Goal: Task Accomplishment & Management: Manage account settings

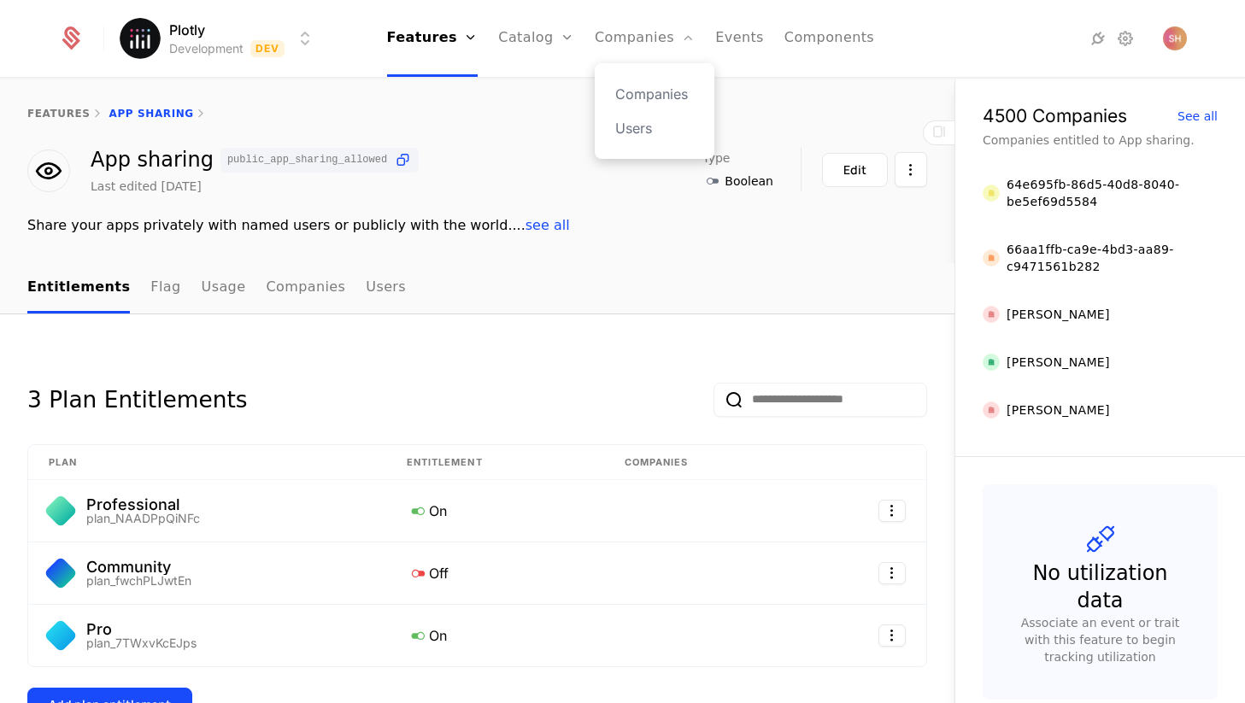
click at [638, 75] on div "Companies Users" at bounding box center [655, 111] width 120 height 96
click at [638, 88] on link "Companies" at bounding box center [654, 94] width 79 height 21
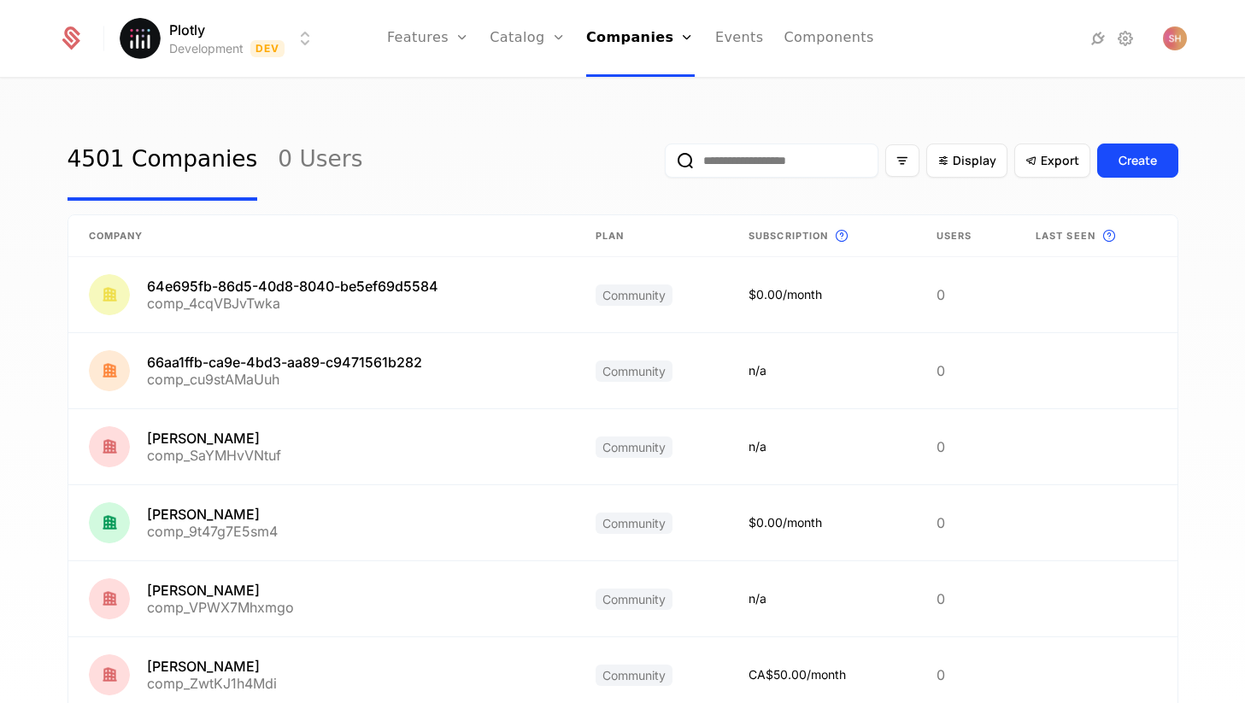
click at [730, 163] on input "email" at bounding box center [772, 161] width 214 height 34
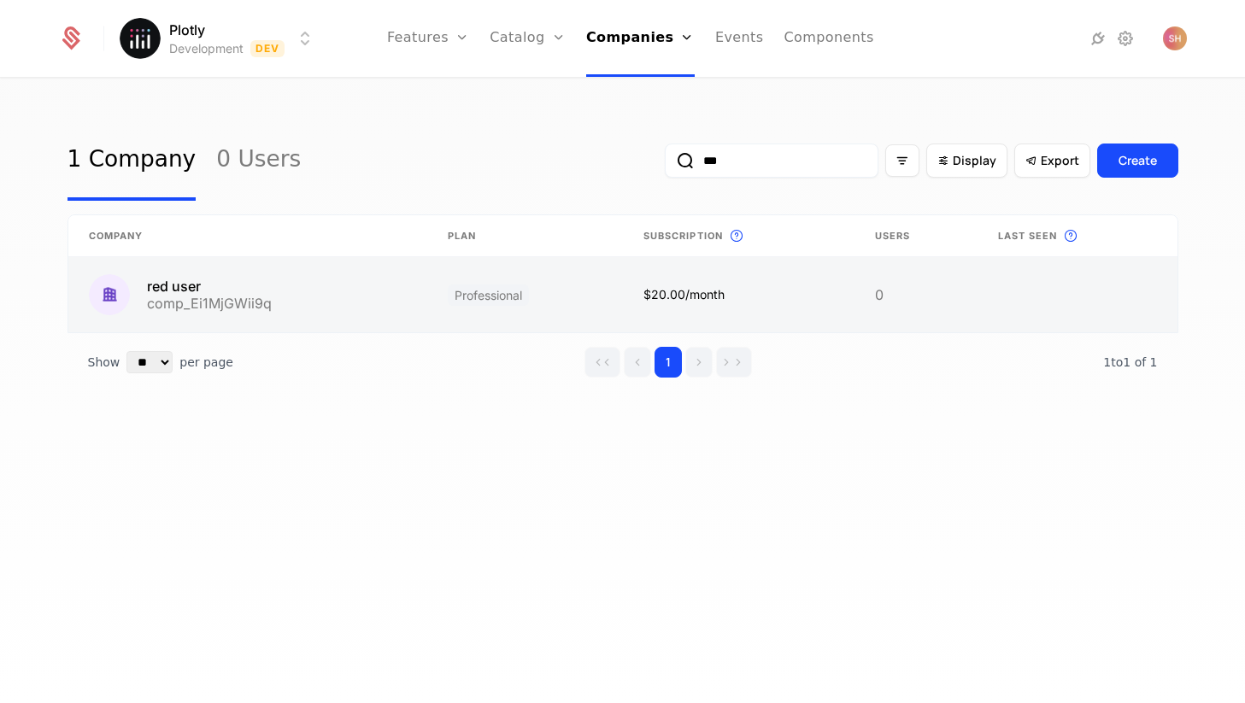
type input "***"
click at [630, 302] on link at bounding box center [739, 294] width 232 height 75
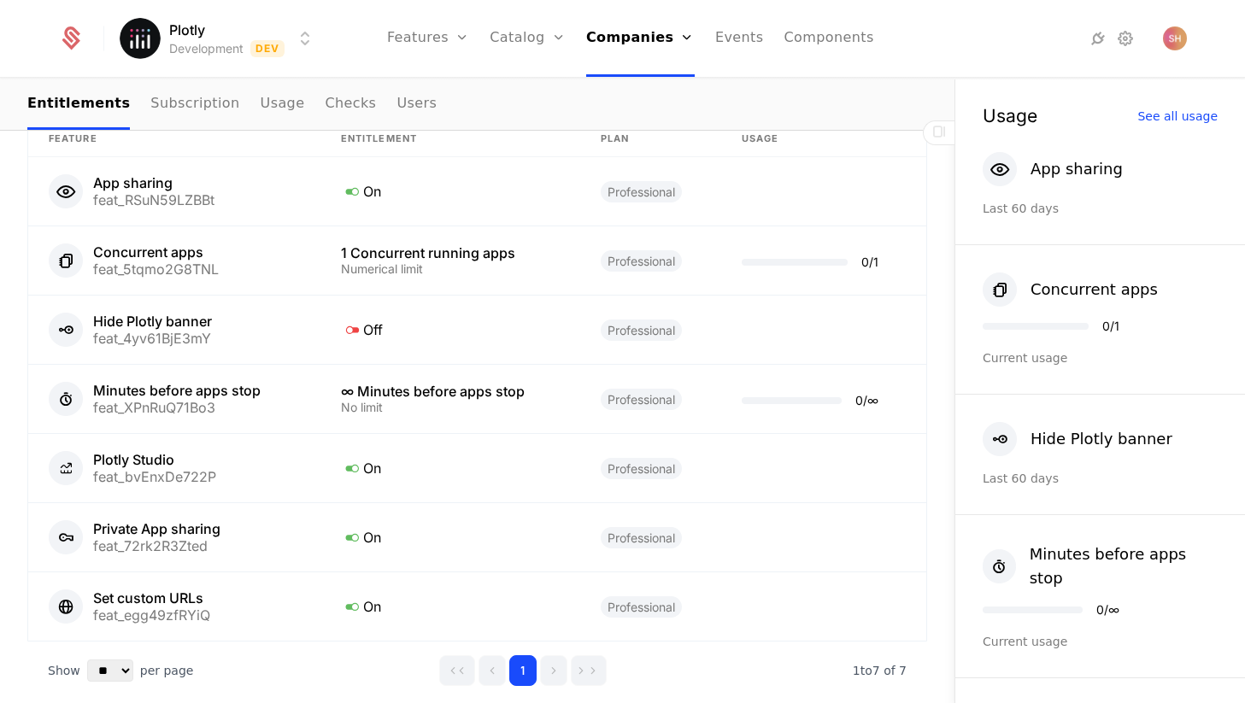
scroll to position [899, 0]
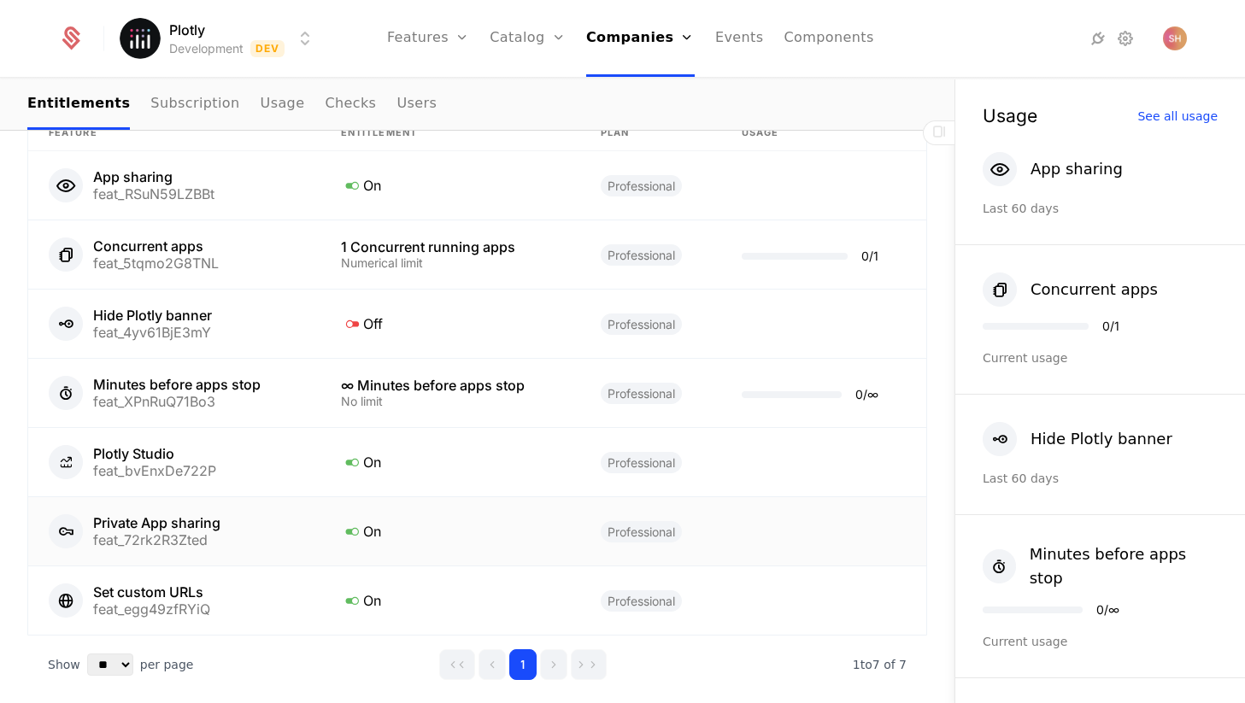
click at [485, 538] on div "On" at bounding box center [450, 532] width 219 height 22
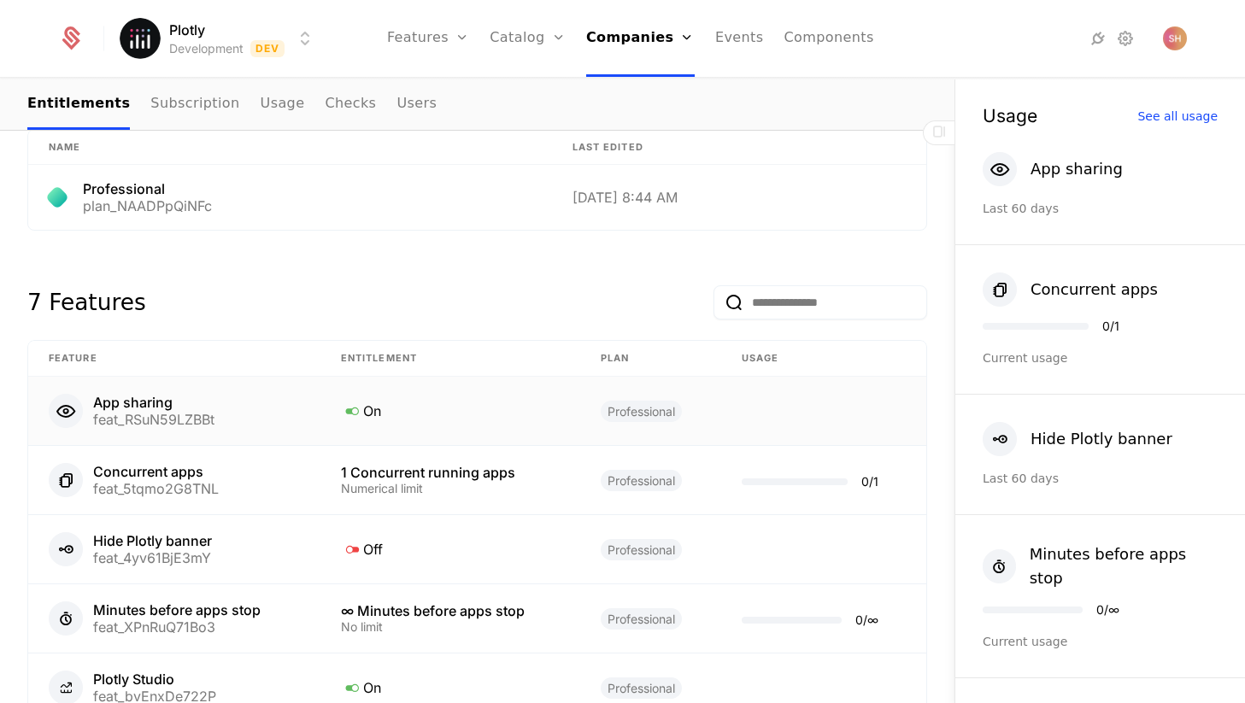
scroll to position [677, 0]
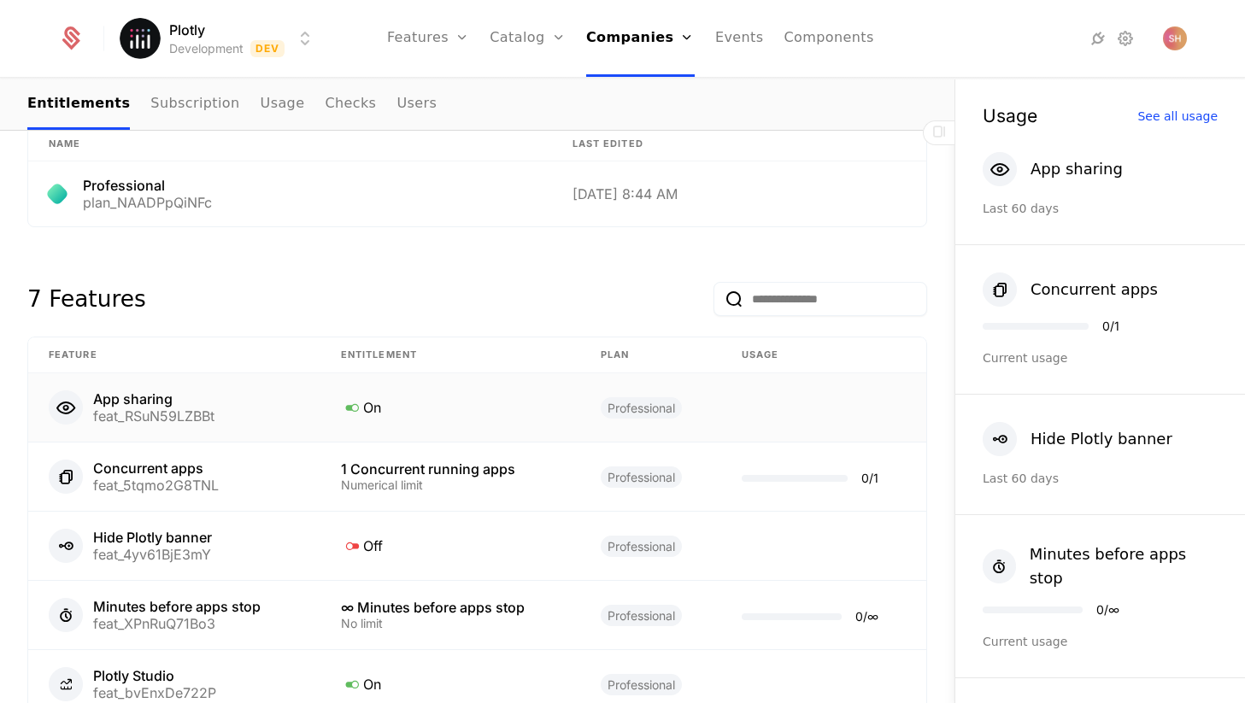
click at [434, 420] on td "On" at bounding box center [451, 408] width 260 height 69
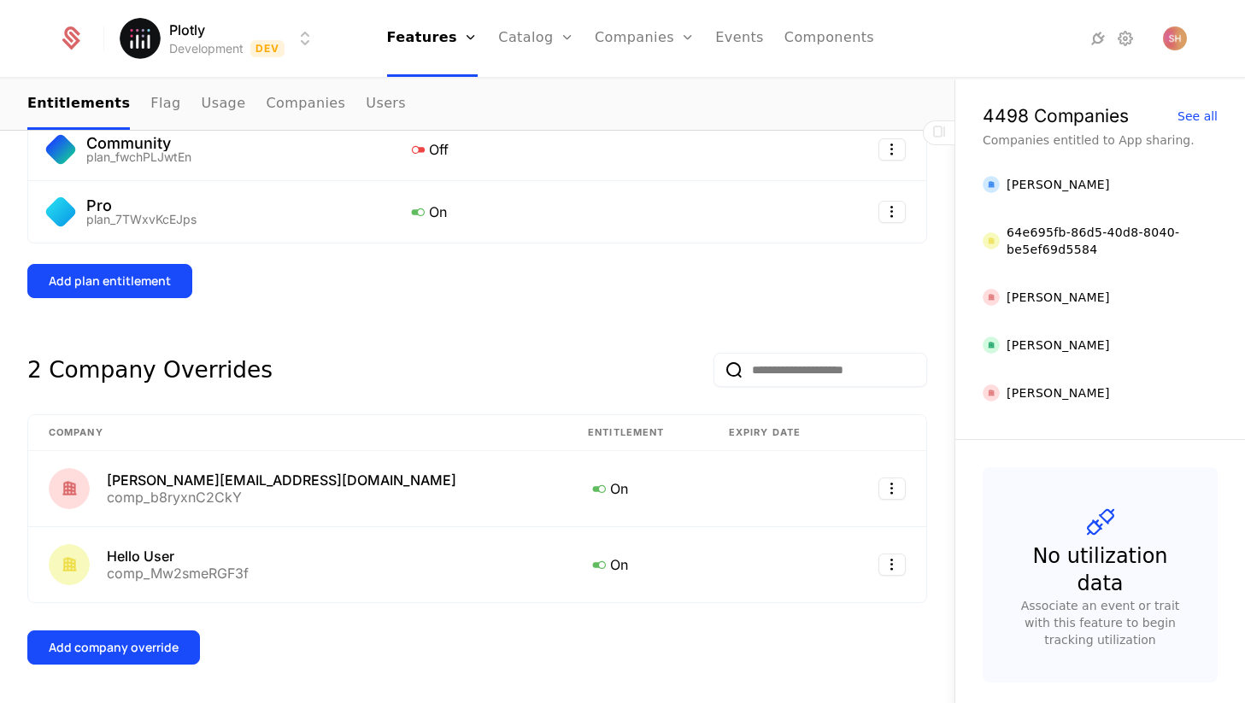
scroll to position [480, 0]
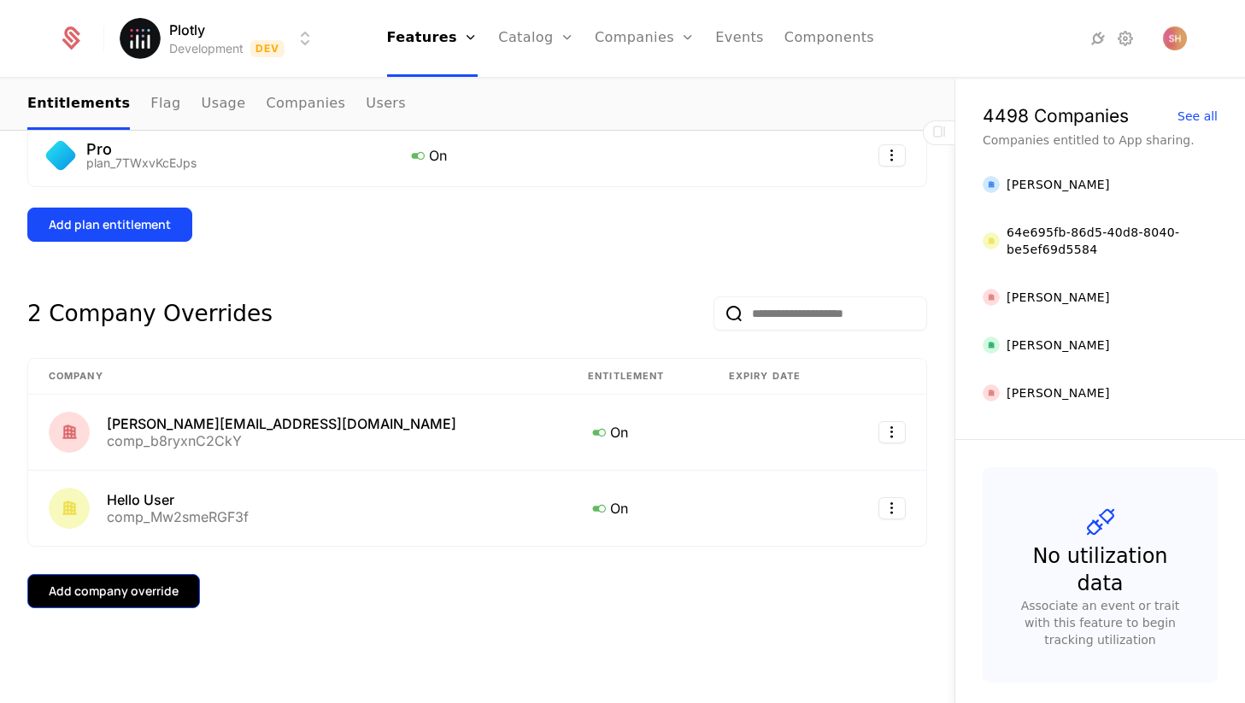
click at [183, 592] on button "Add company override" at bounding box center [113, 591] width 173 height 34
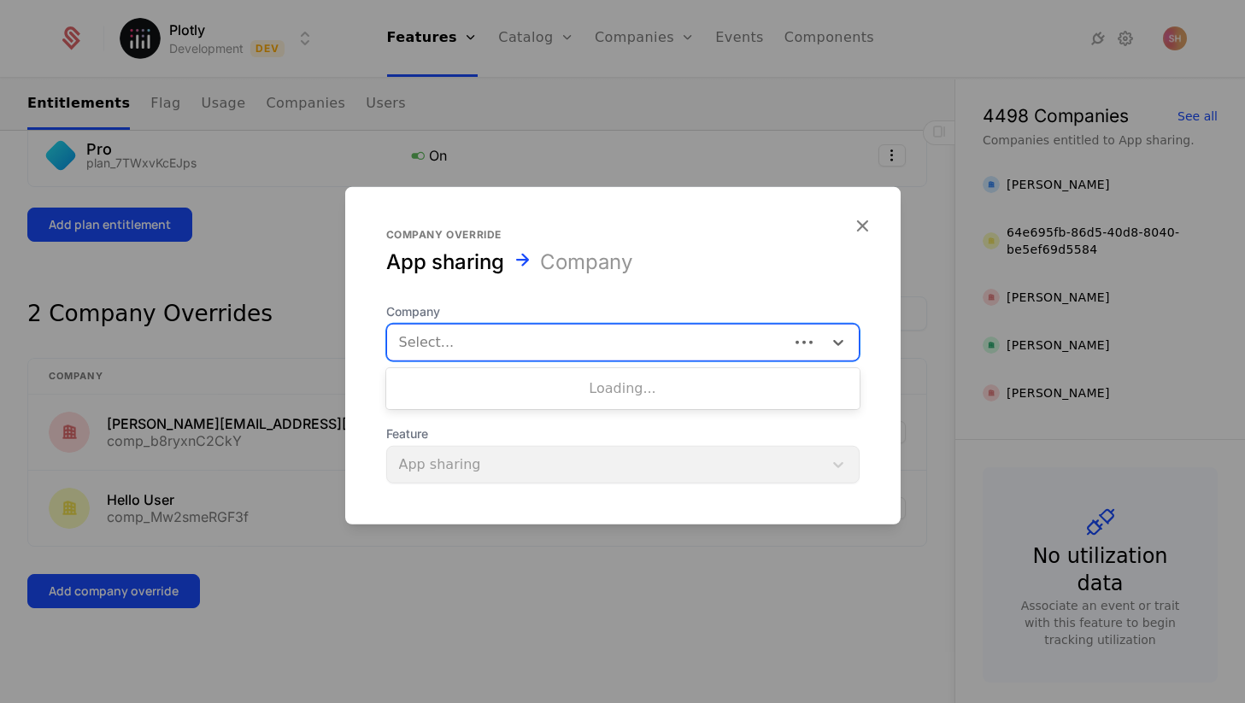
click at [538, 327] on div "Select..." at bounding box center [623, 342] width 474 height 38
type input "***"
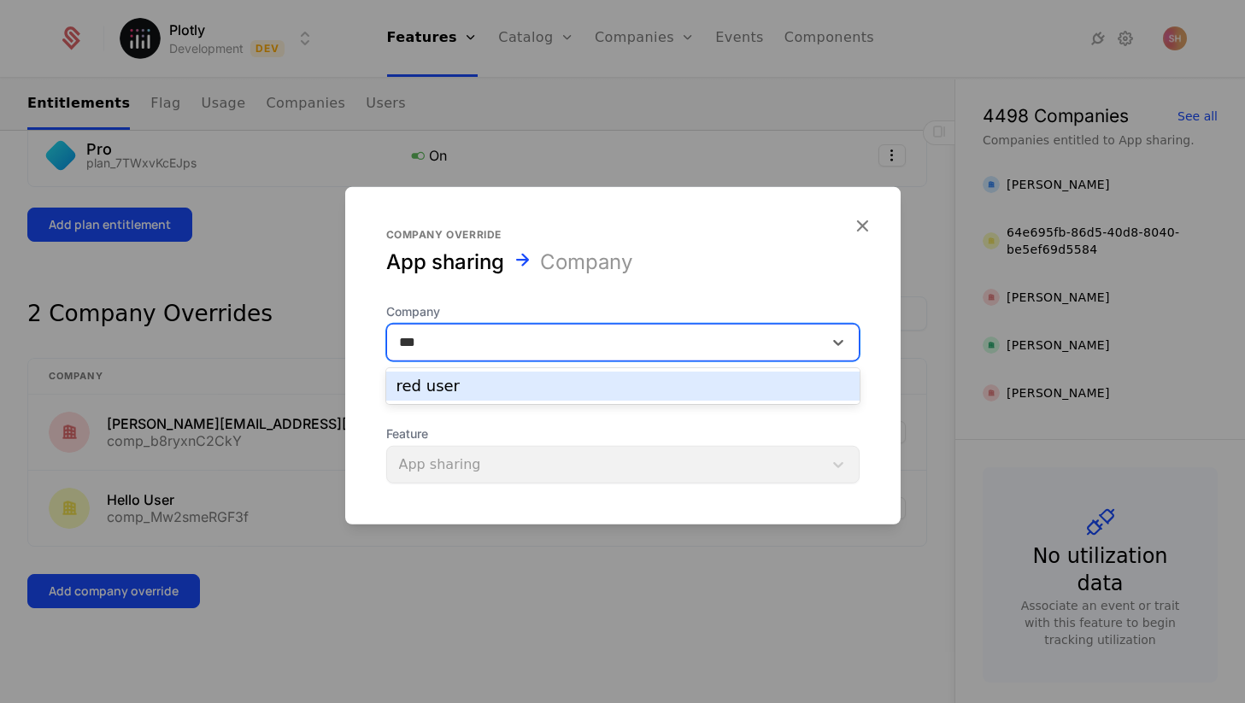
click at [545, 388] on div "red user" at bounding box center [623, 386] width 453 height 15
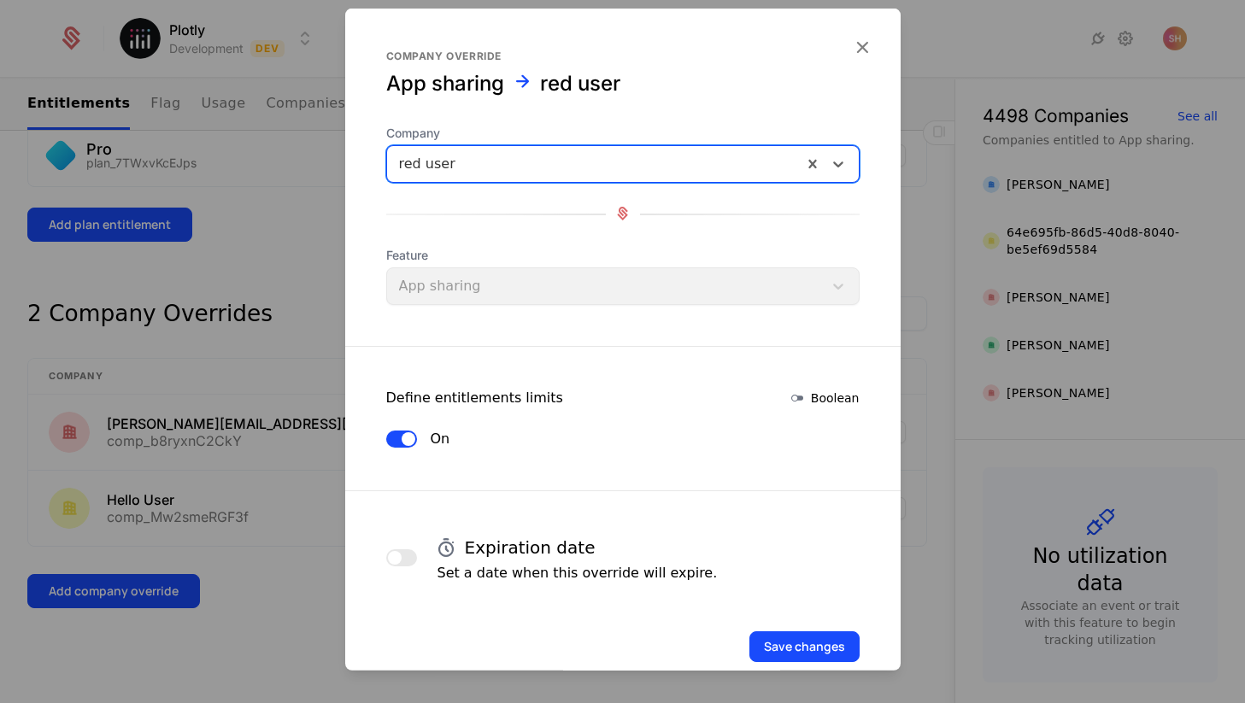
click at [394, 433] on button "On" at bounding box center [401, 438] width 31 height 17
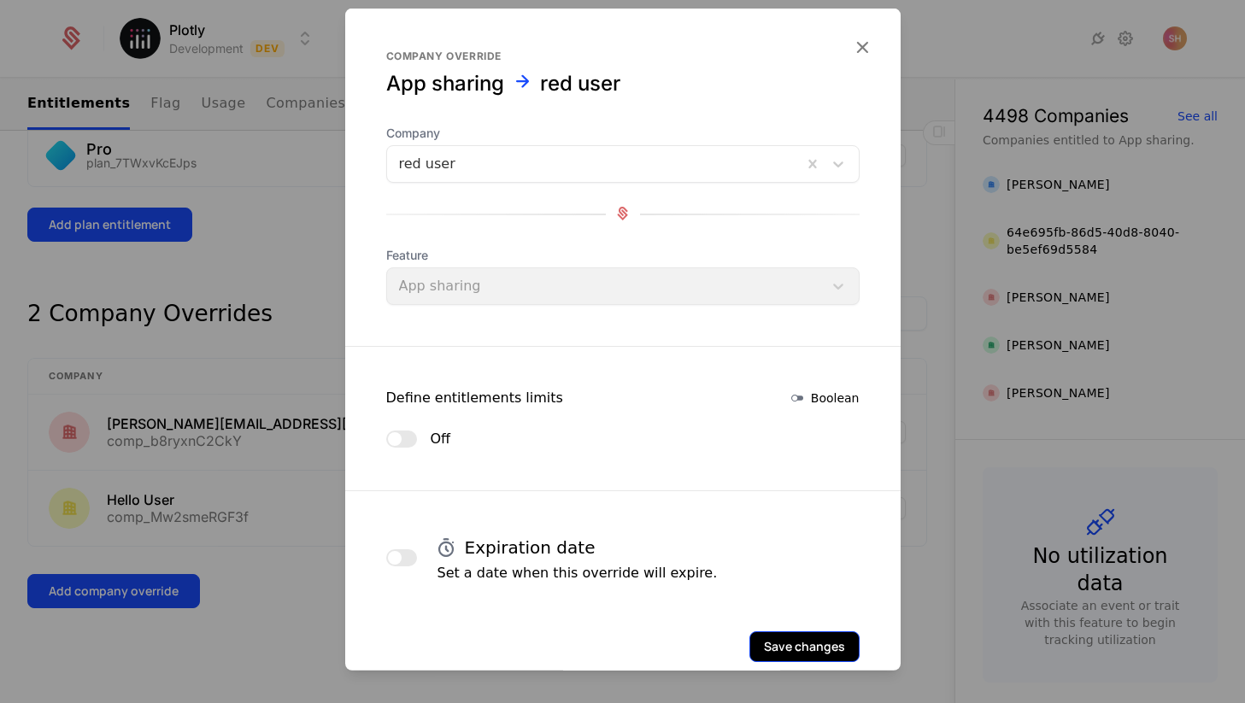
click at [786, 633] on button "Save changes" at bounding box center [805, 646] width 110 height 31
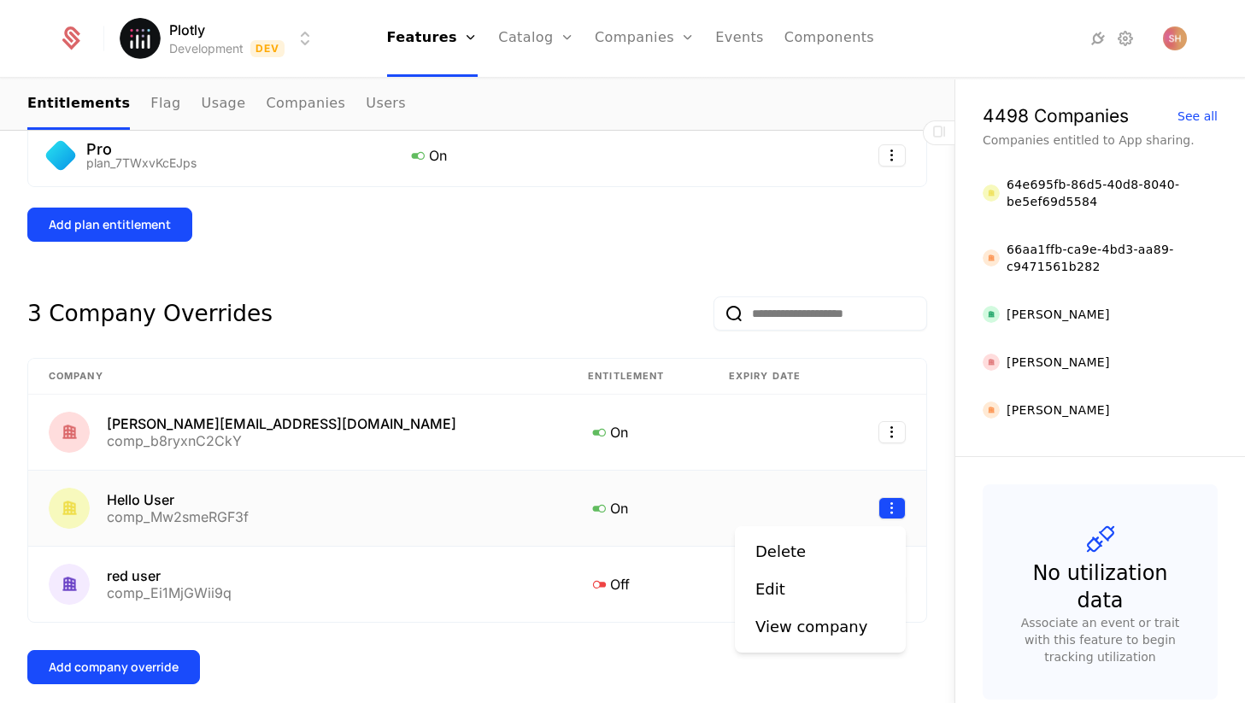
click at [899, 509] on html "Plotly Development Dev Features Features Flags Catalog Plans Add Ons Configurat…" at bounding box center [622, 351] width 1245 height 703
click at [792, 550] on div "Delete" at bounding box center [781, 552] width 50 height 24
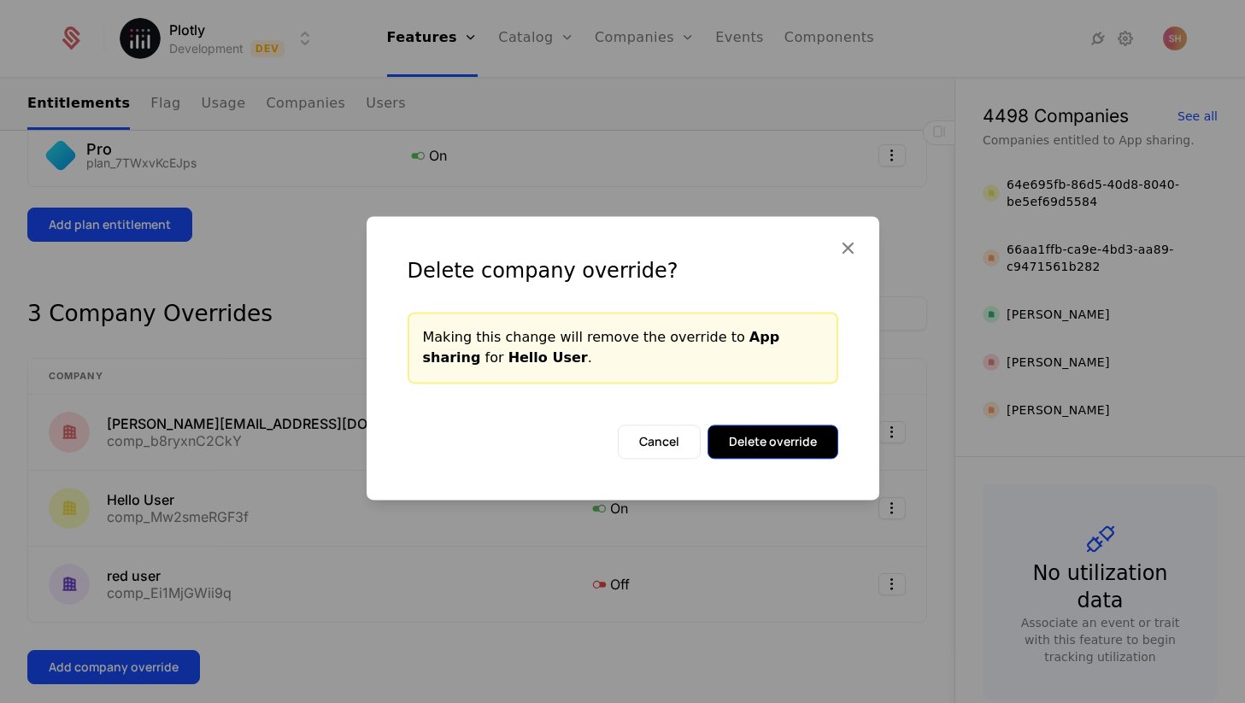
click at [804, 447] on button "Delete override" at bounding box center [773, 442] width 131 height 34
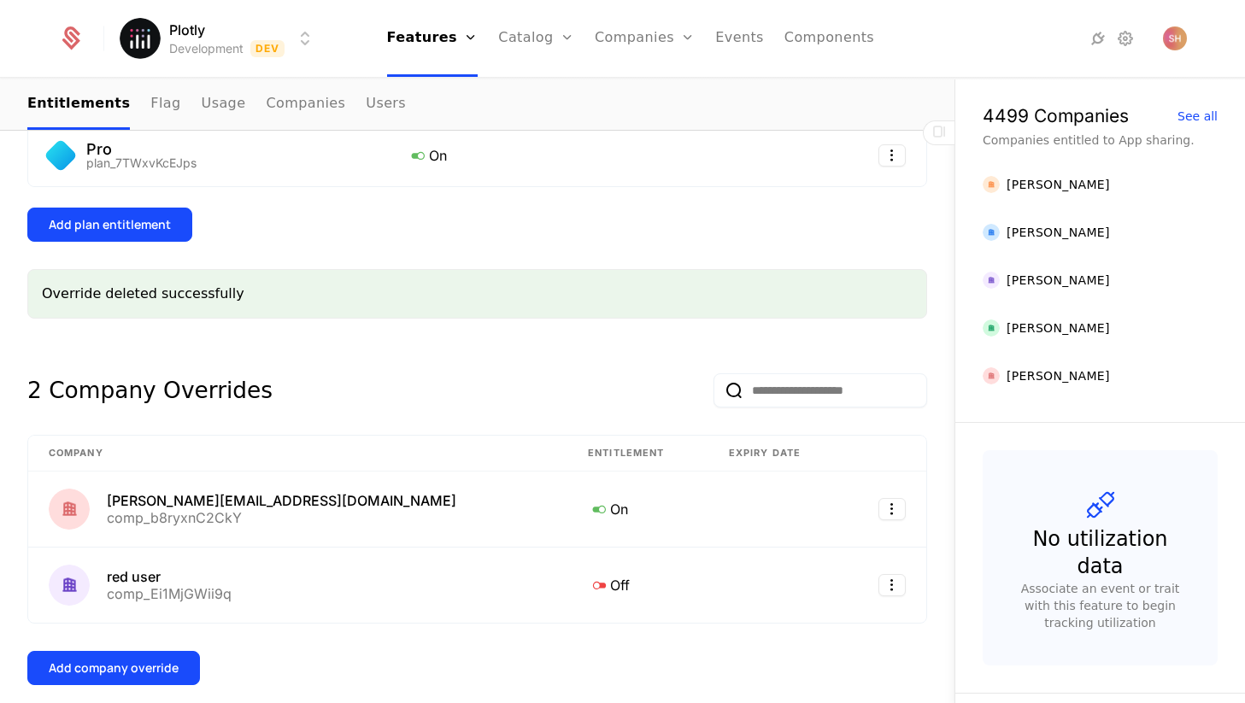
click at [714, 398] on input "email" at bounding box center [821, 391] width 214 height 34
click at [612, 362] on div "2 Company Overrides" at bounding box center [477, 377] width 900 height 62
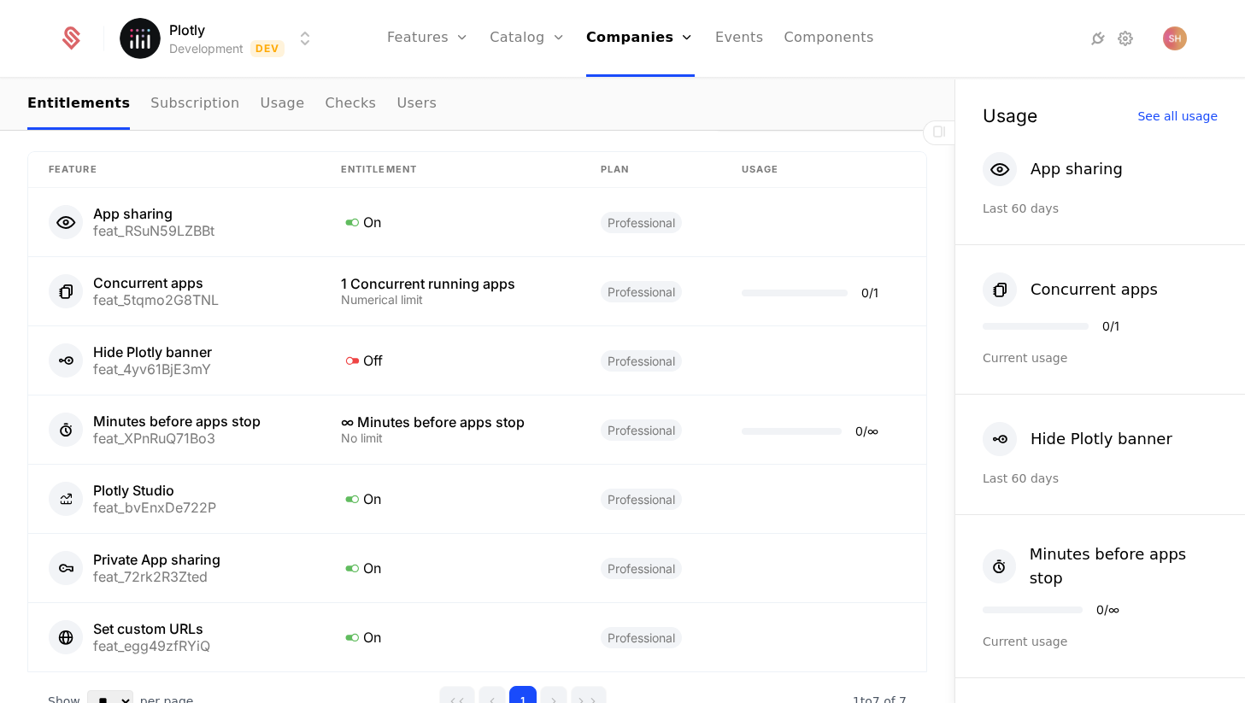
scroll to position [1065, 0]
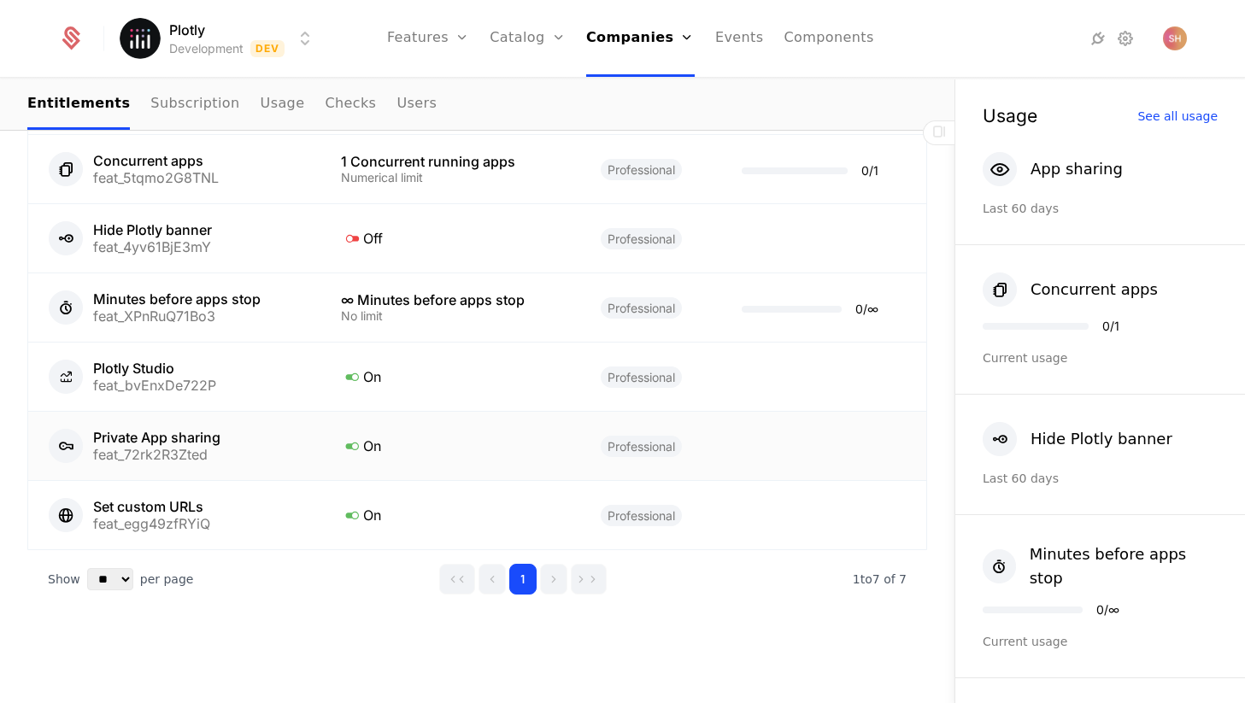
click at [210, 427] on td "Private App sharing feat_72rk2R3Zted" at bounding box center [174, 446] width 292 height 69
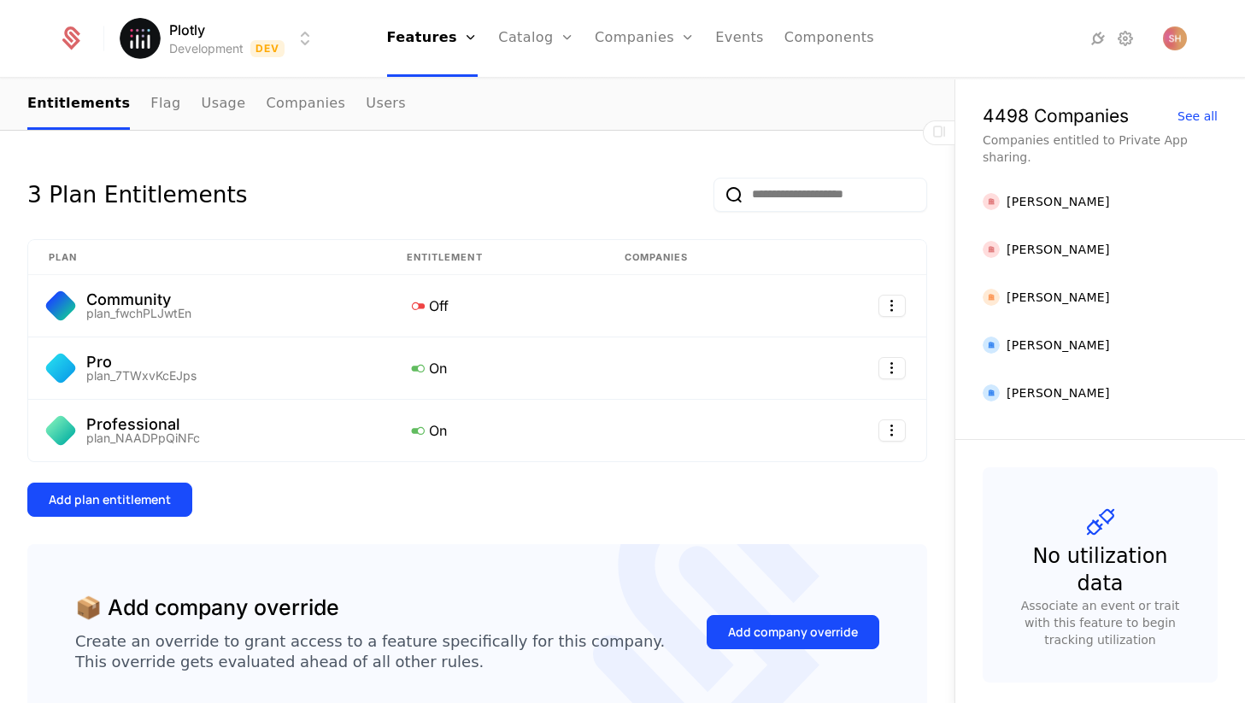
scroll to position [317, 0]
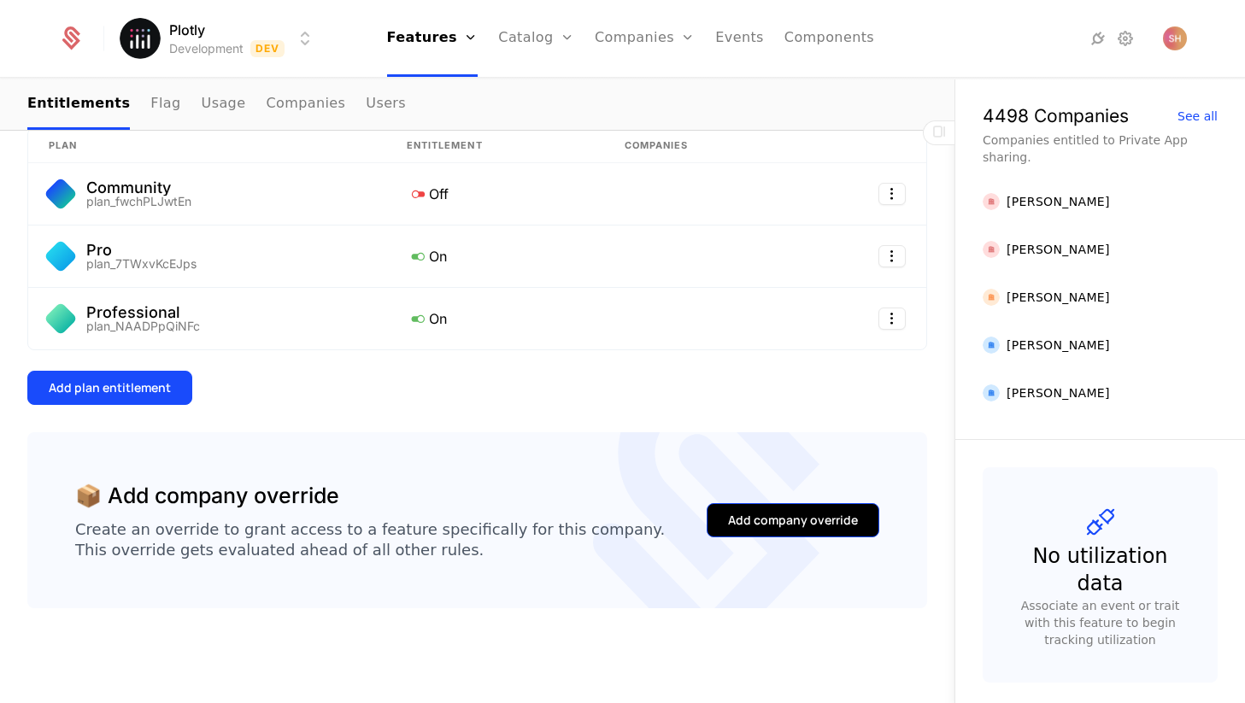
click at [735, 523] on div "Add company override" at bounding box center [793, 520] width 130 height 17
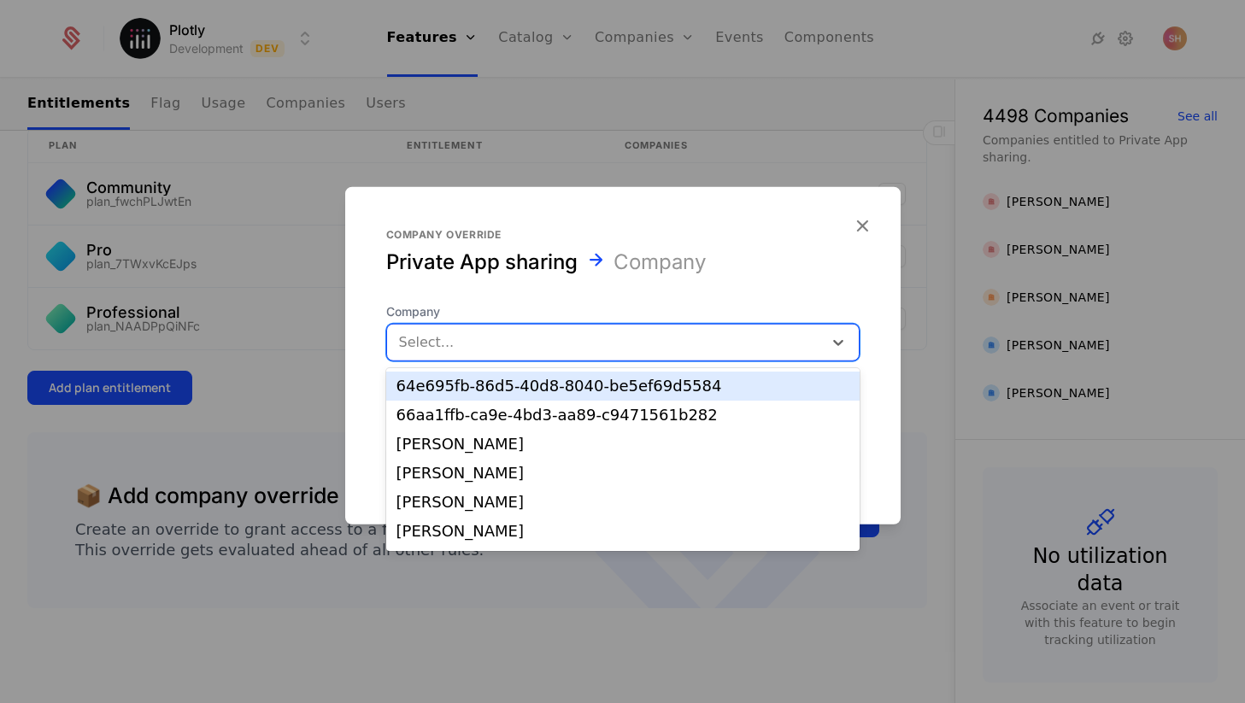
click at [593, 356] on div "Select..." at bounding box center [605, 342] width 436 height 31
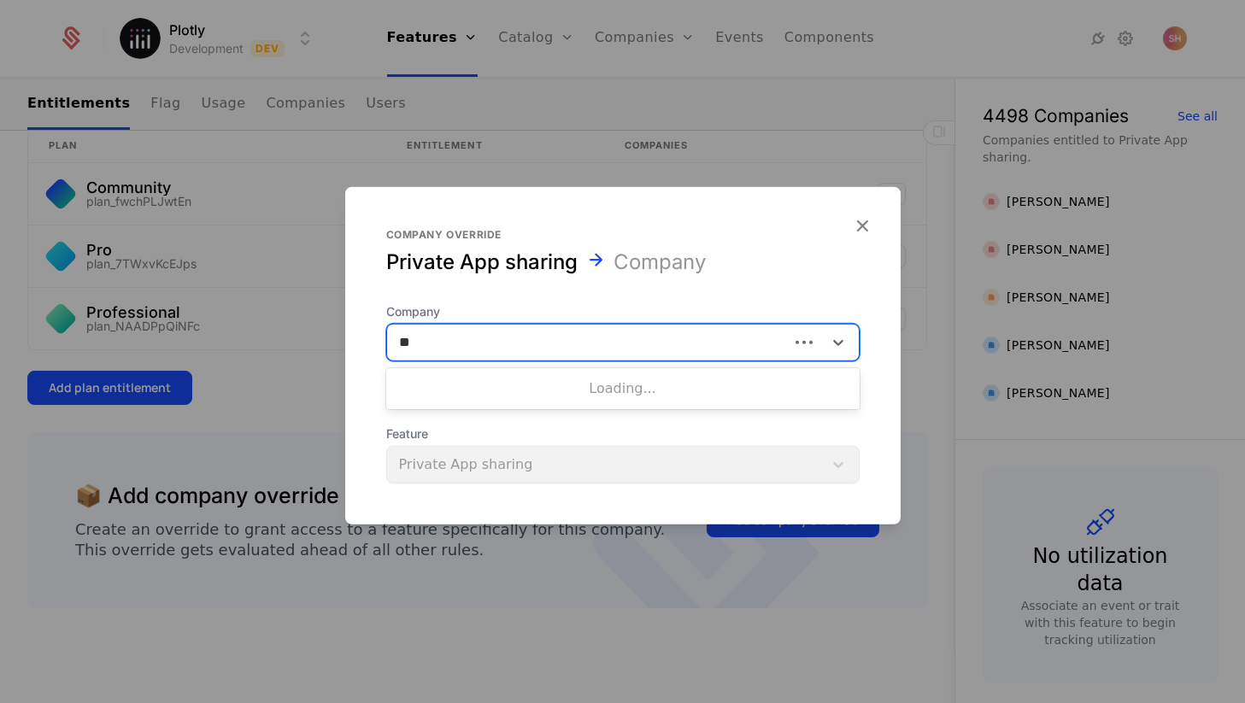
type input "***"
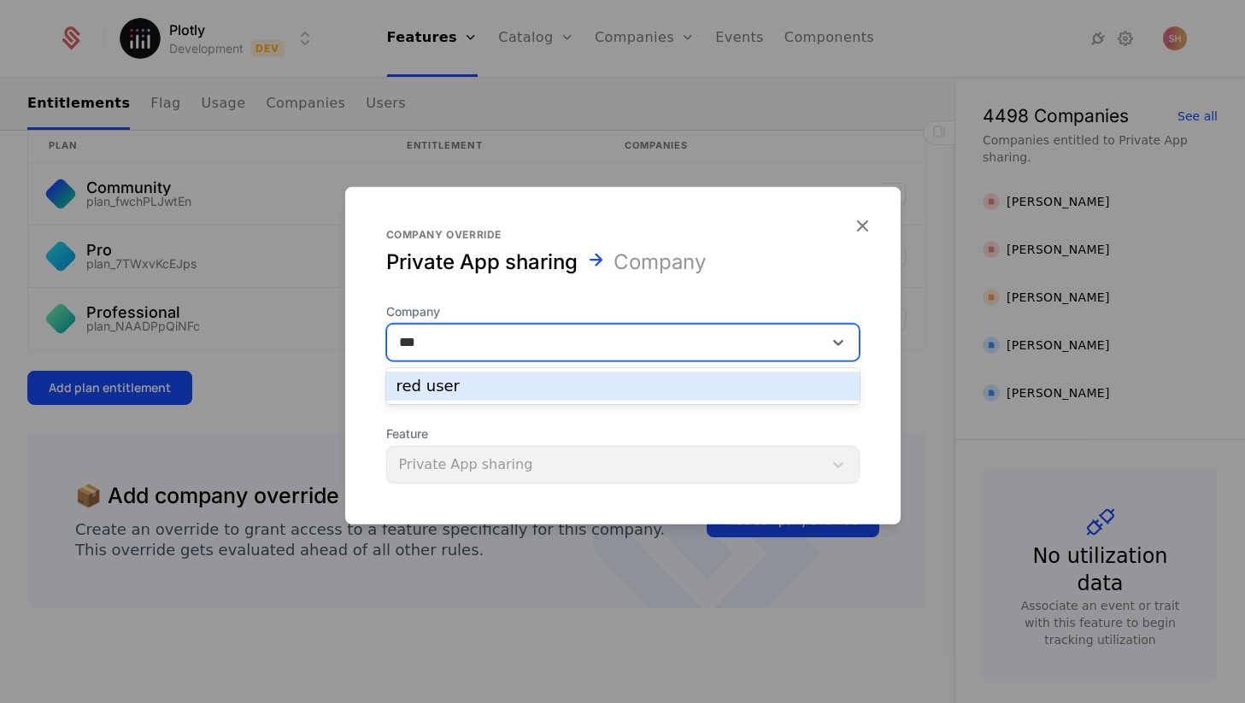
click at [566, 390] on div "red user" at bounding box center [623, 386] width 453 height 15
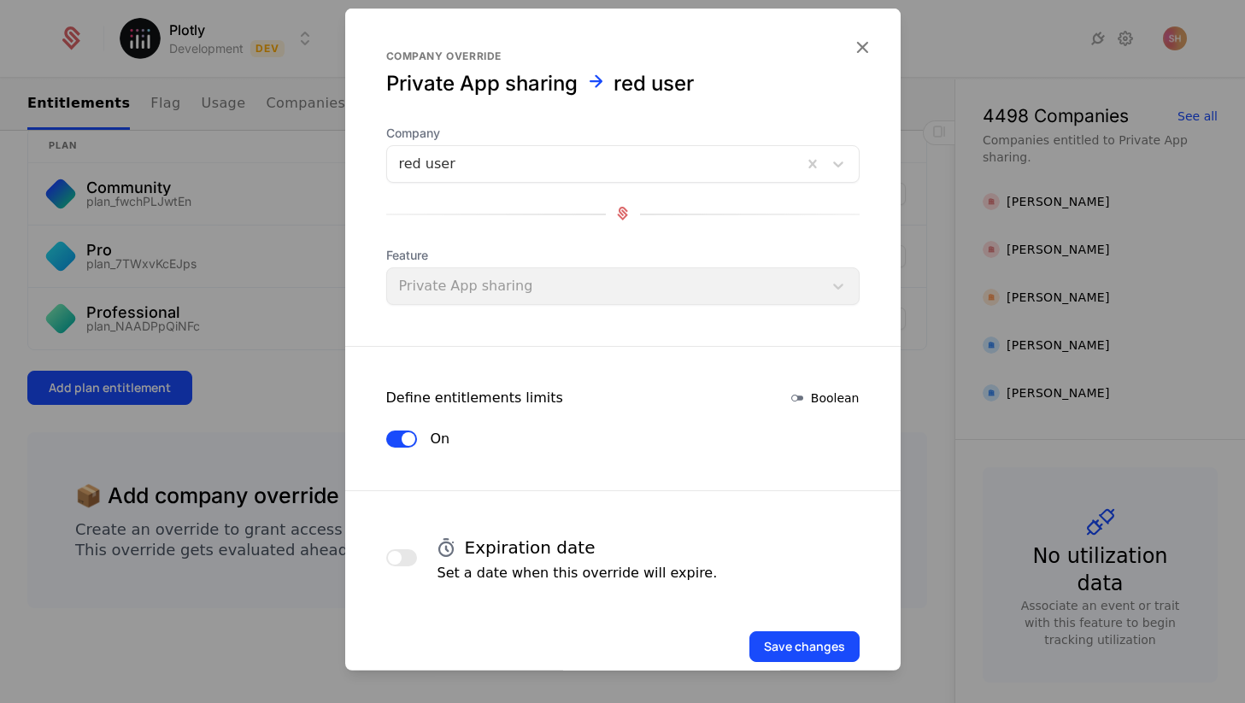
click at [404, 430] on button "On" at bounding box center [401, 438] width 31 height 17
click at [768, 638] on button "Save changes" at bounding box center [805, 646] width 110 height 31
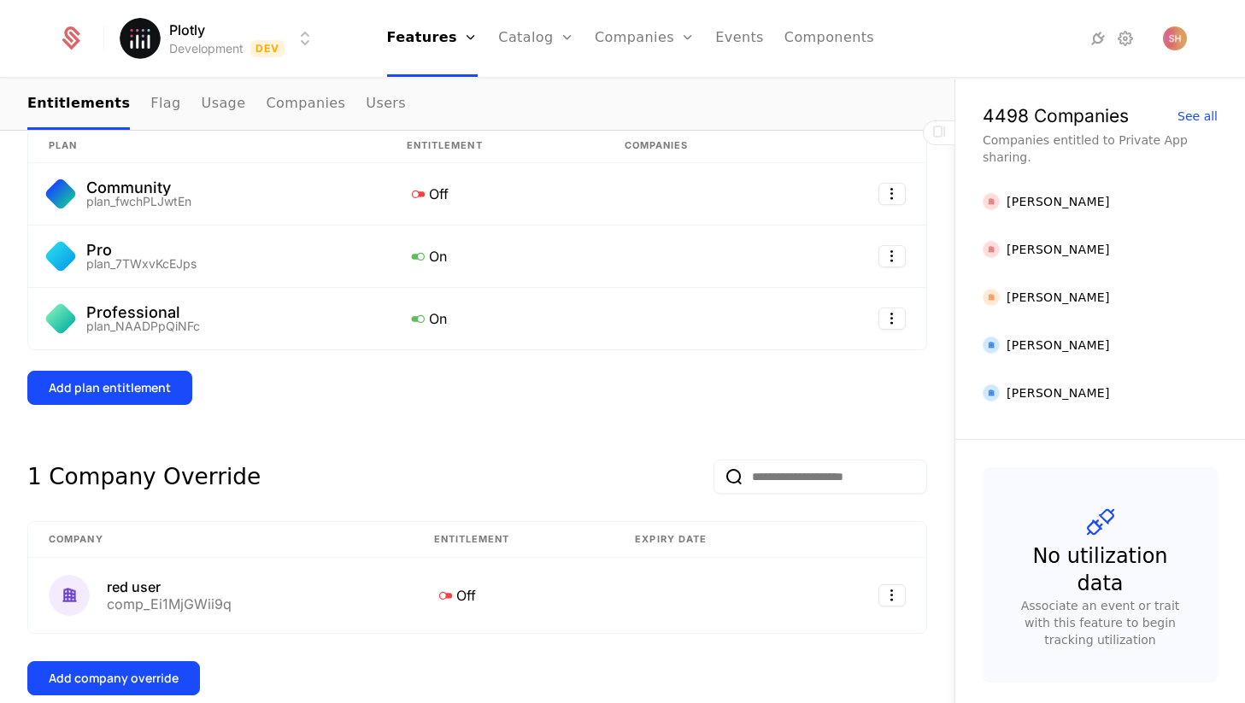
click at [648, 443] on div "1 Company Override" at bounding box center [477, 464] width 900 height 62
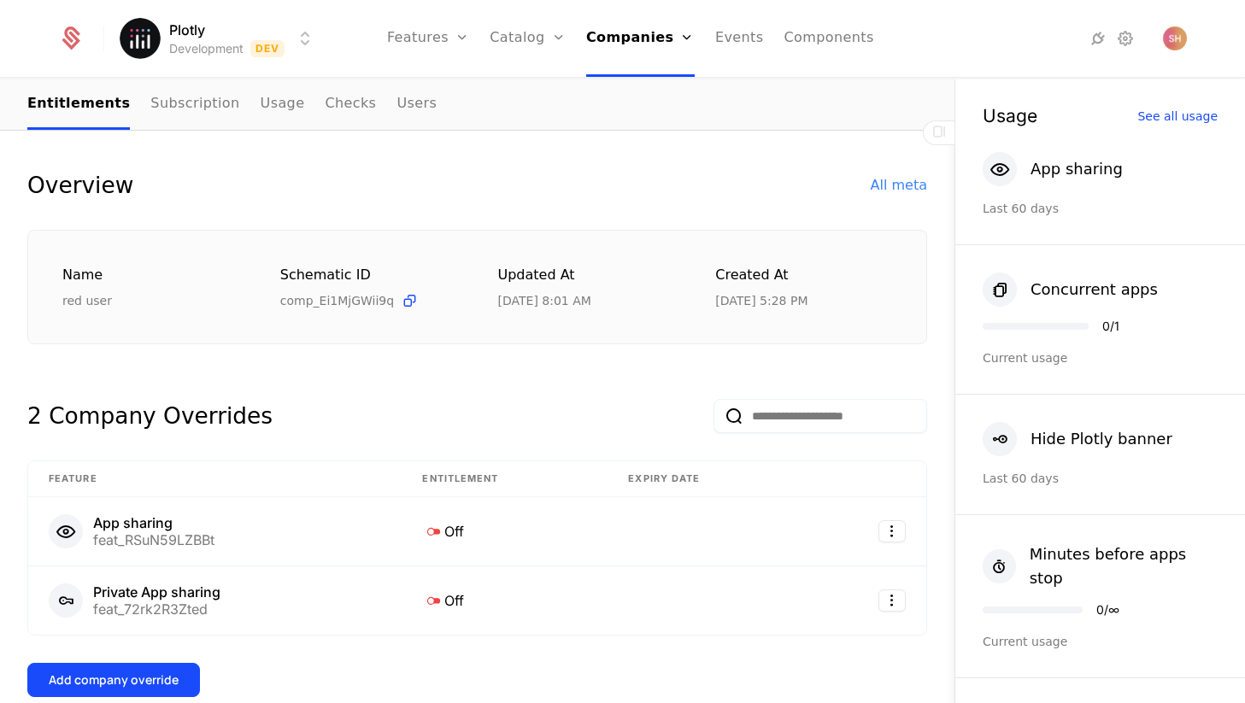
scroll to position [306, 0]
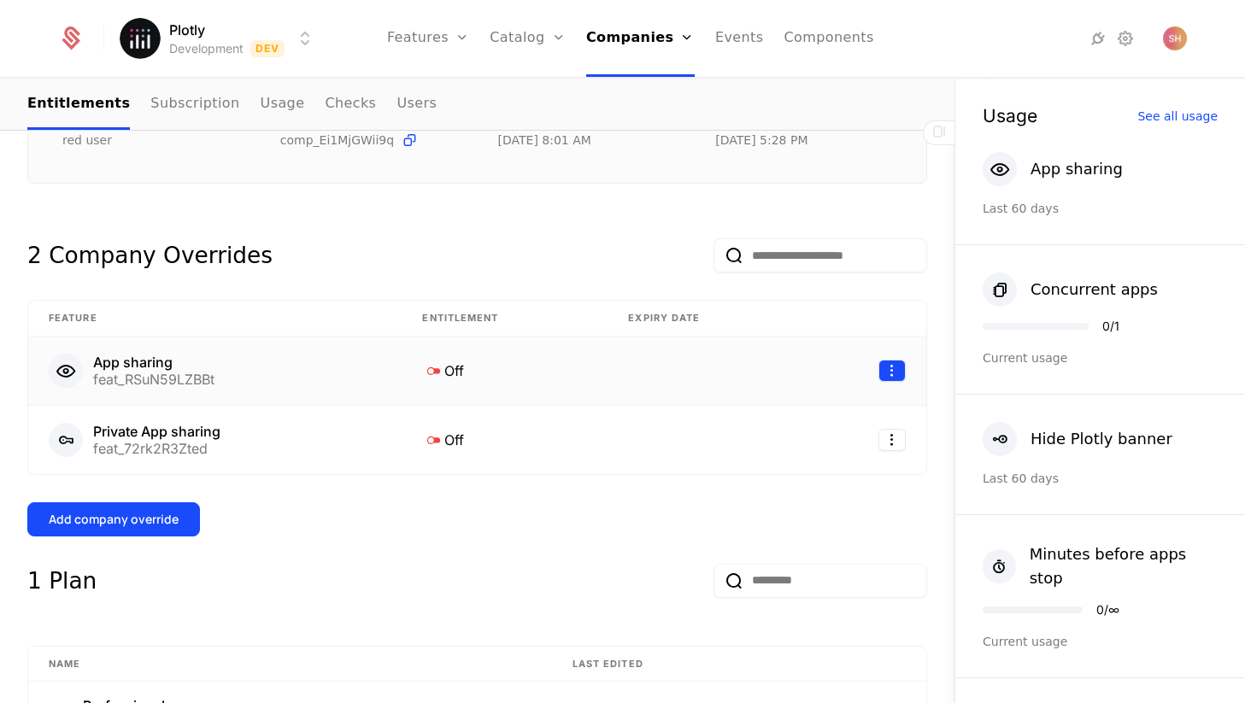
click at [891, 375] on html "Plotly Development Dev Features Features Flags Catalog Plans Add Ons Configurat…" at bounding box center [622, 351] width 1245 height 703
click at [796, 449] on div "Edit" at bounding box center [821, 452] width 130 height 24
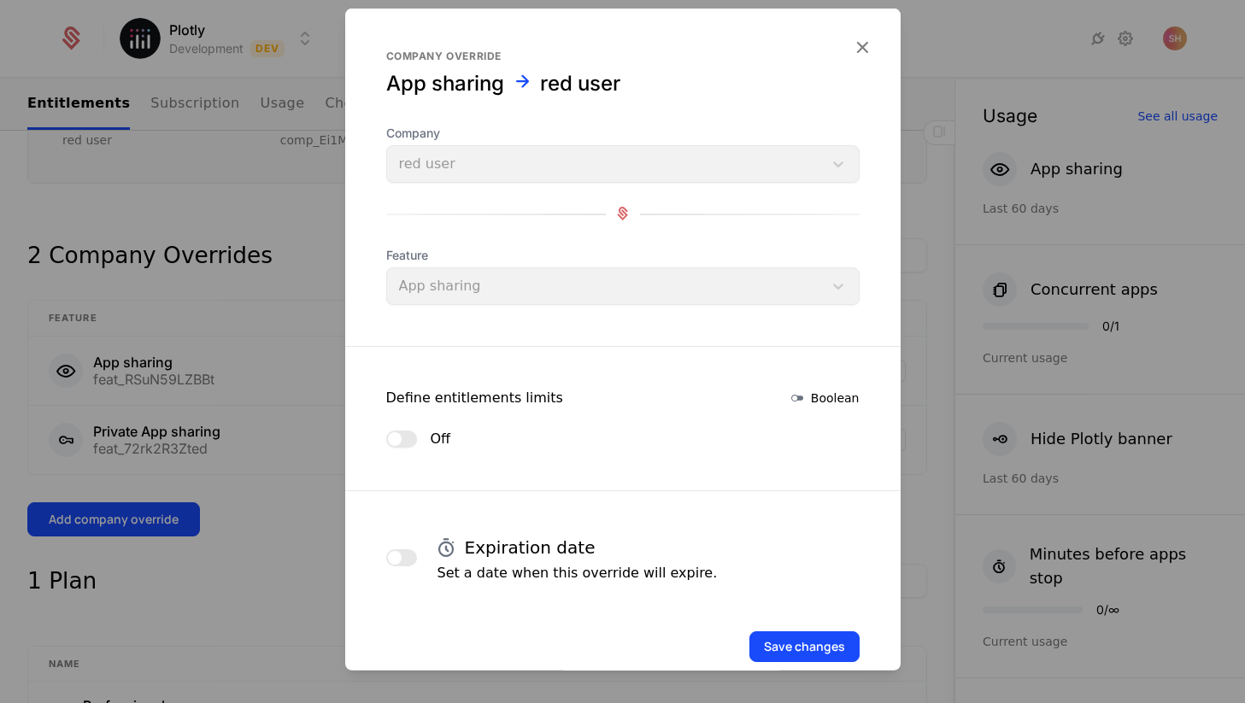
click at [403, 439] on button "Off" at bounding box center [401, 438] width 31 height 17
click at [811, 639] on button "Save changes" at bounding box center [805, 646] width 110 height 31
